Goal: Find specific page/section: Find specific page/section

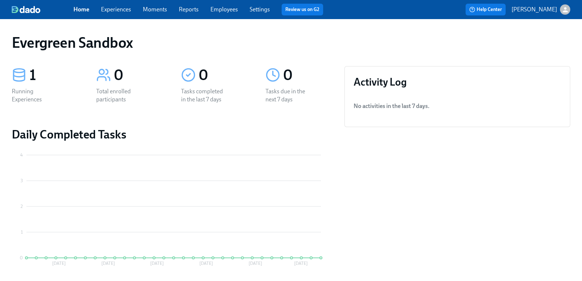
click at [537, 9] on p "[PERSON_NAME]" at bounding box center [534, 10] width 46 height 8
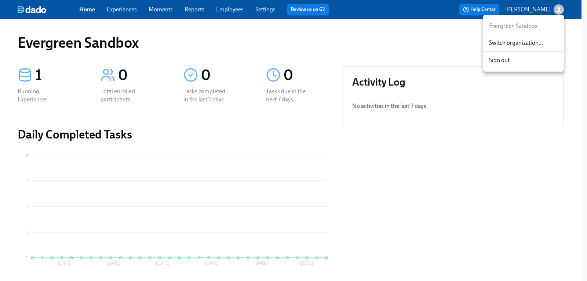
click at [511, 46] on span "Switch organization..." at bounding box center [523, 43] width 69 height 8
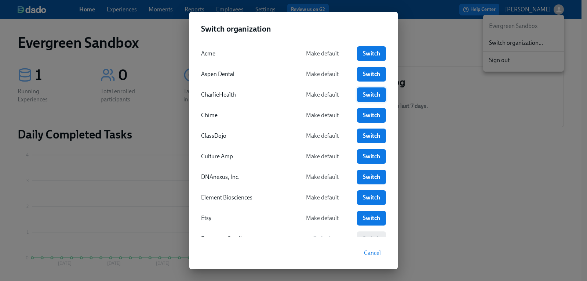
click at [367, 95] on span "Switch" at bounding box center [371, 94] width 19 height 7
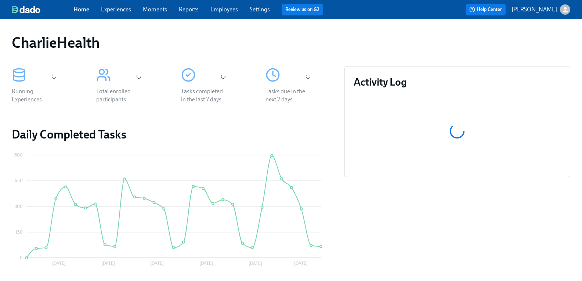
click at [234, 10] on link "Employees" at bounding box center [224, 9] width 28 height 7
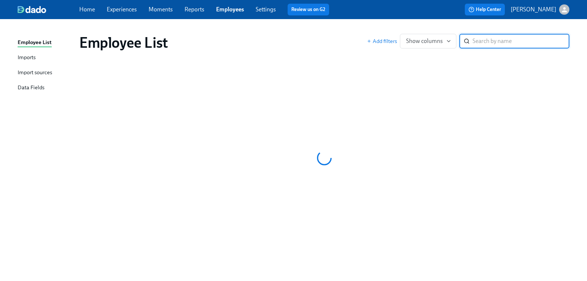
click at [484, 39] on input "search" at bounding box center [521, 41] width 97 height 15
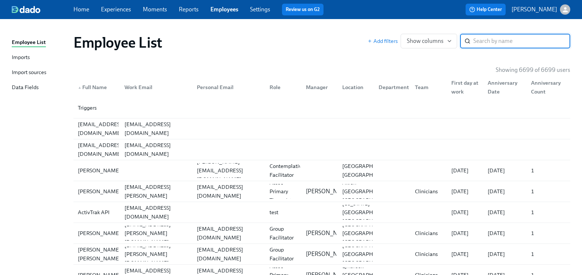
click at [497, 41] on input "search" at bounding box center [521, 41] width 97 height 15
type input "c"
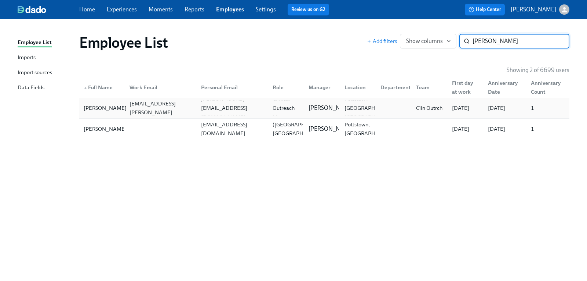
type input "veronica mid"
click at [95, 131] on div "[PERSON_NAME]" at bounding box center [105, 128] width 49 height 9
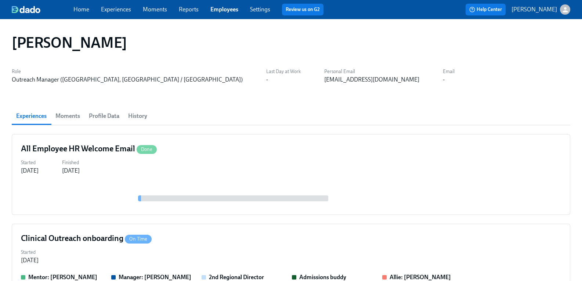
click at [115, 115] on span "Profile Data" at bounding box center [104, 116] width 30 height 10
